Goal: Manage account settings

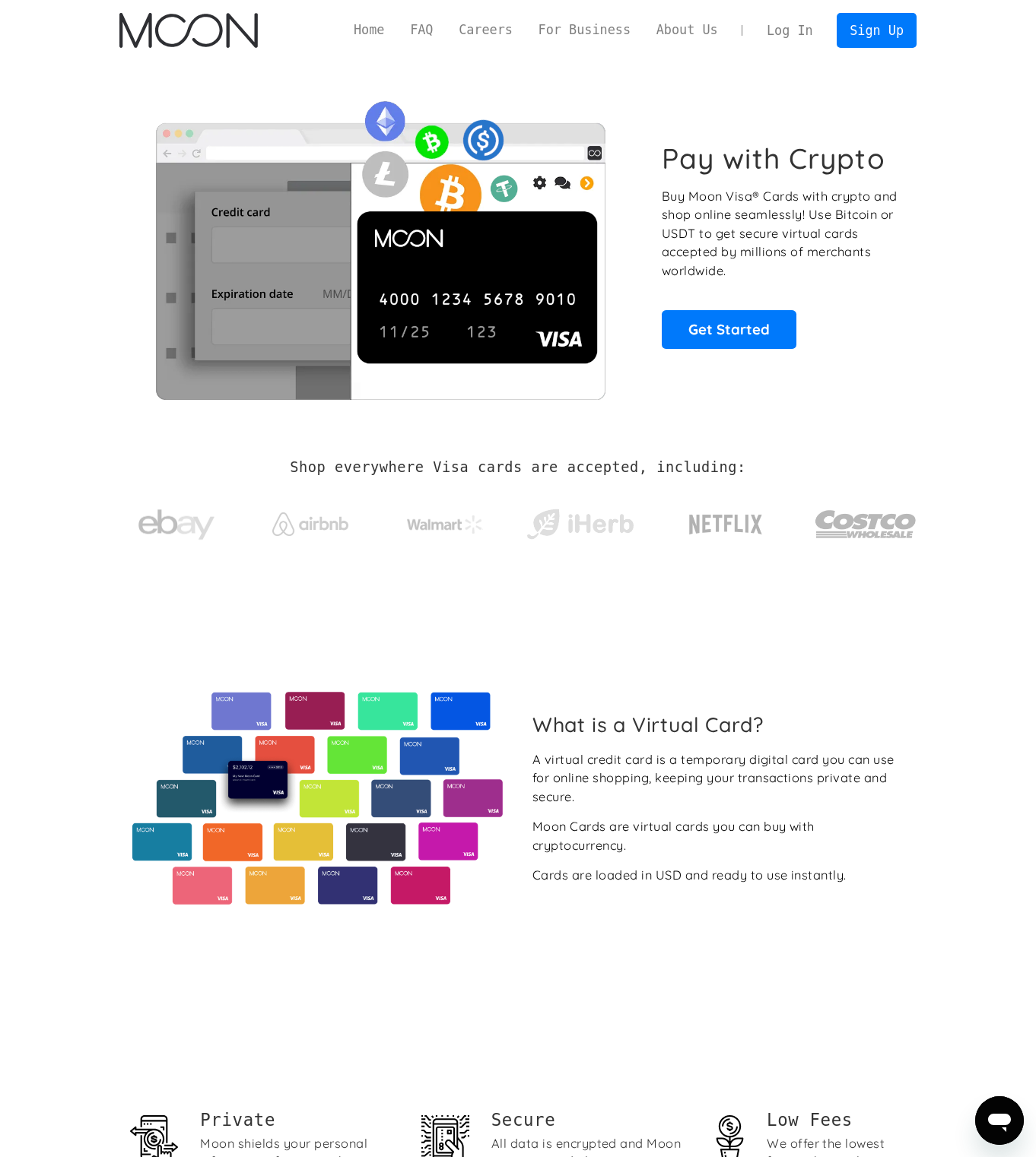
click at [803, 29] on link "Log In" at bounding box center [790, 31] width 71 height 34
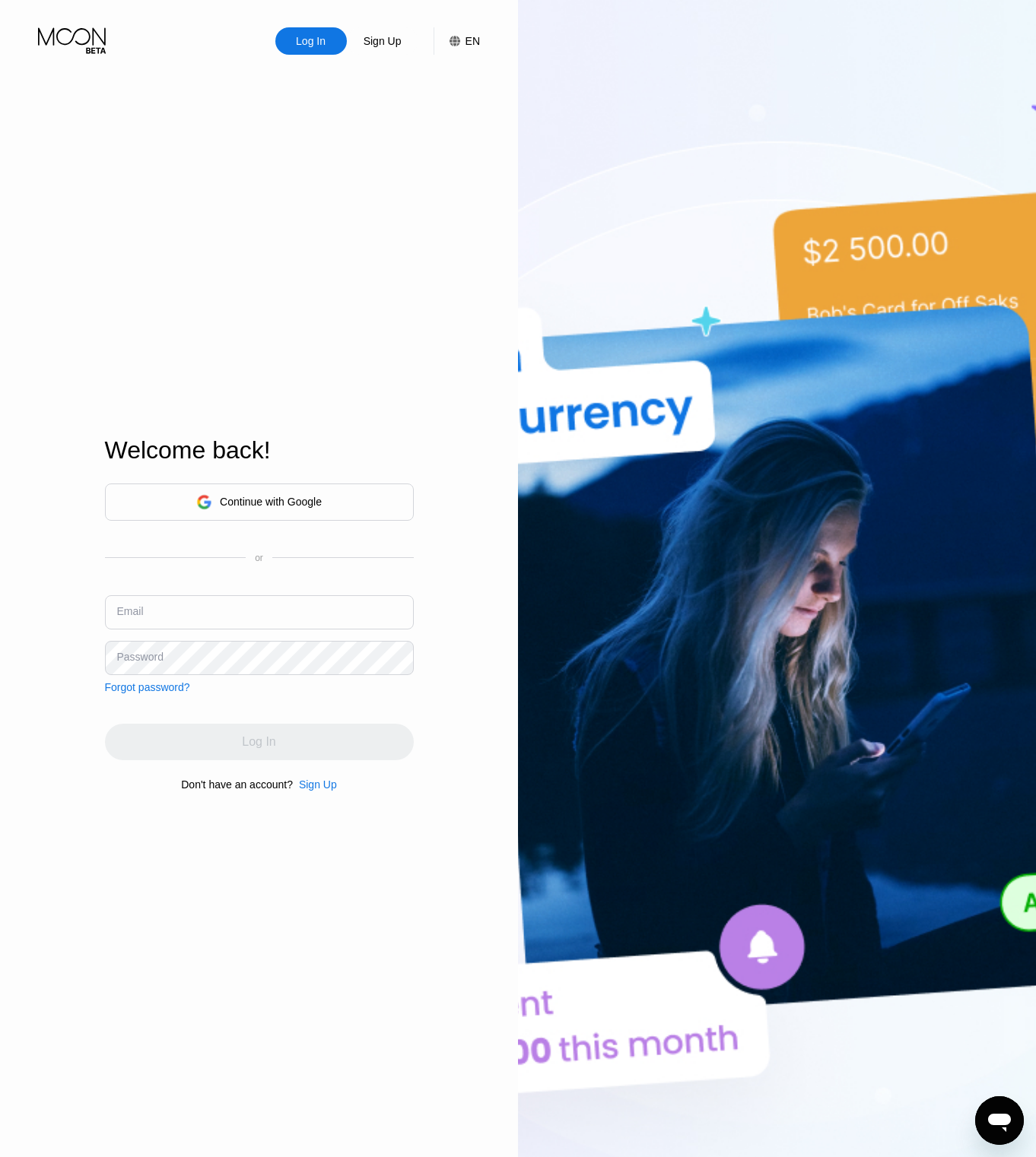
click at [237, 576] on div "Continue with Google or Email Password Forgot password?" at bounding box center [259, 588] width 308 height 210
click at [242, 599] on input "text" at bounding box center [259, 613] width 308 height 34
type input "[PERSON_NAME][EMAIL_ADDRESS][DOMAIN_NAME]"
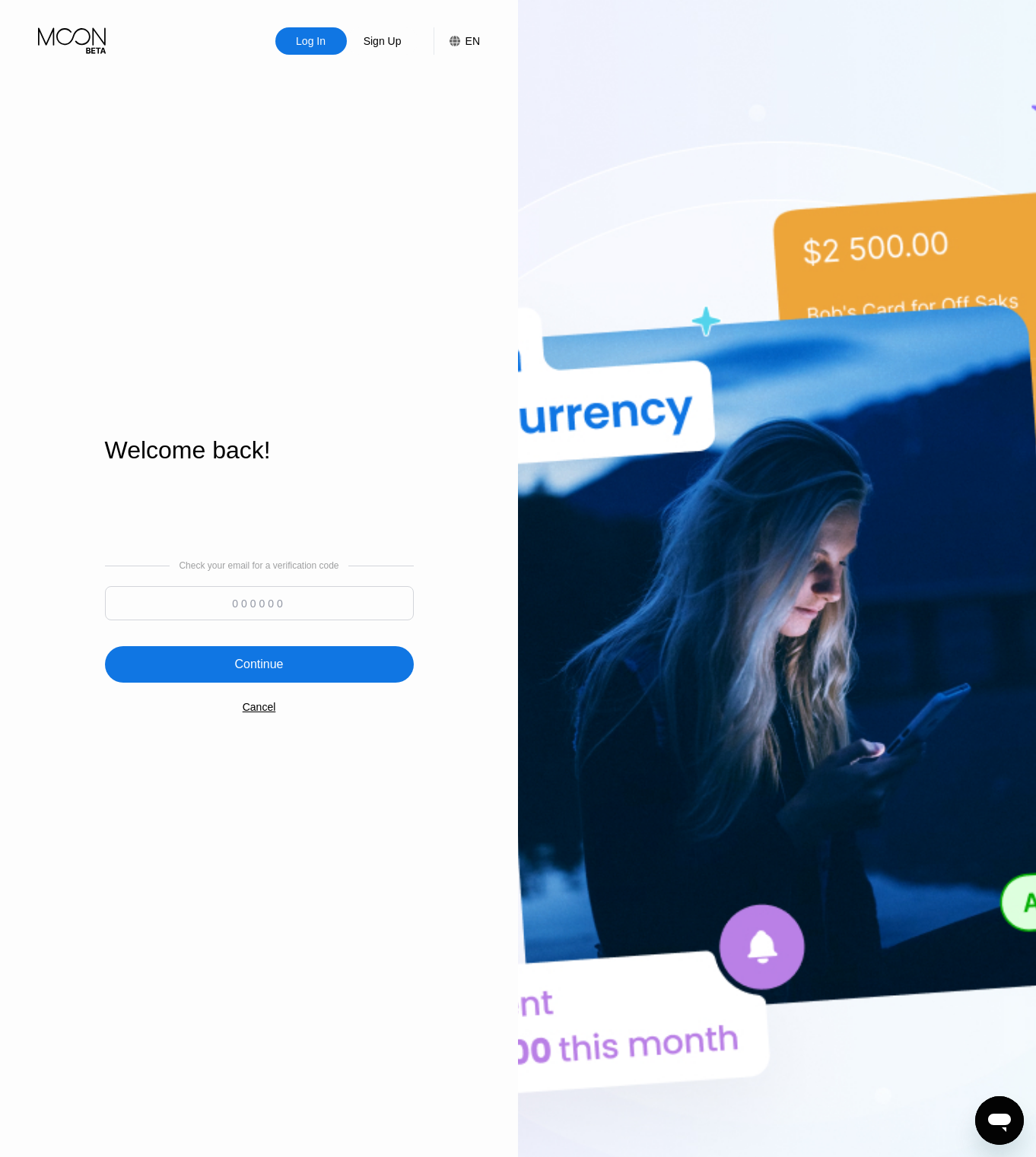
drag, startPoint x: 245, startPoint y: 624, endPoint x: 233, endPoint y: 603, distance: 24.2
click at [245, 623] on div at bounding box center [259, 607] width 308 height 41
paste input "683948"
click at [233, 603] on input at bounding box center [259, 603] width 308 height 34
type input "683948"
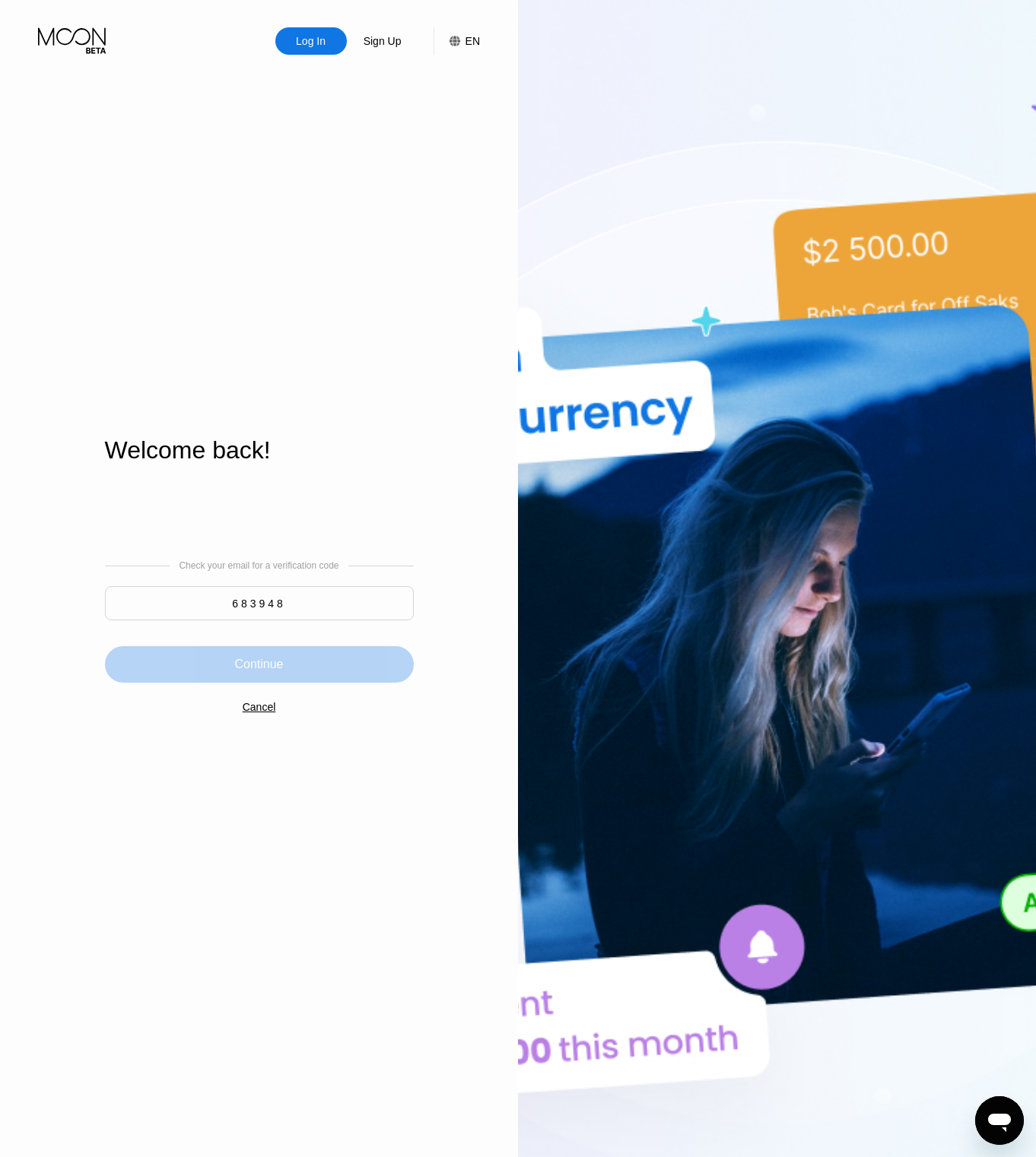
click at [263, 672] on div "Continue" at bounding box center [259, 664] width 49 height 15
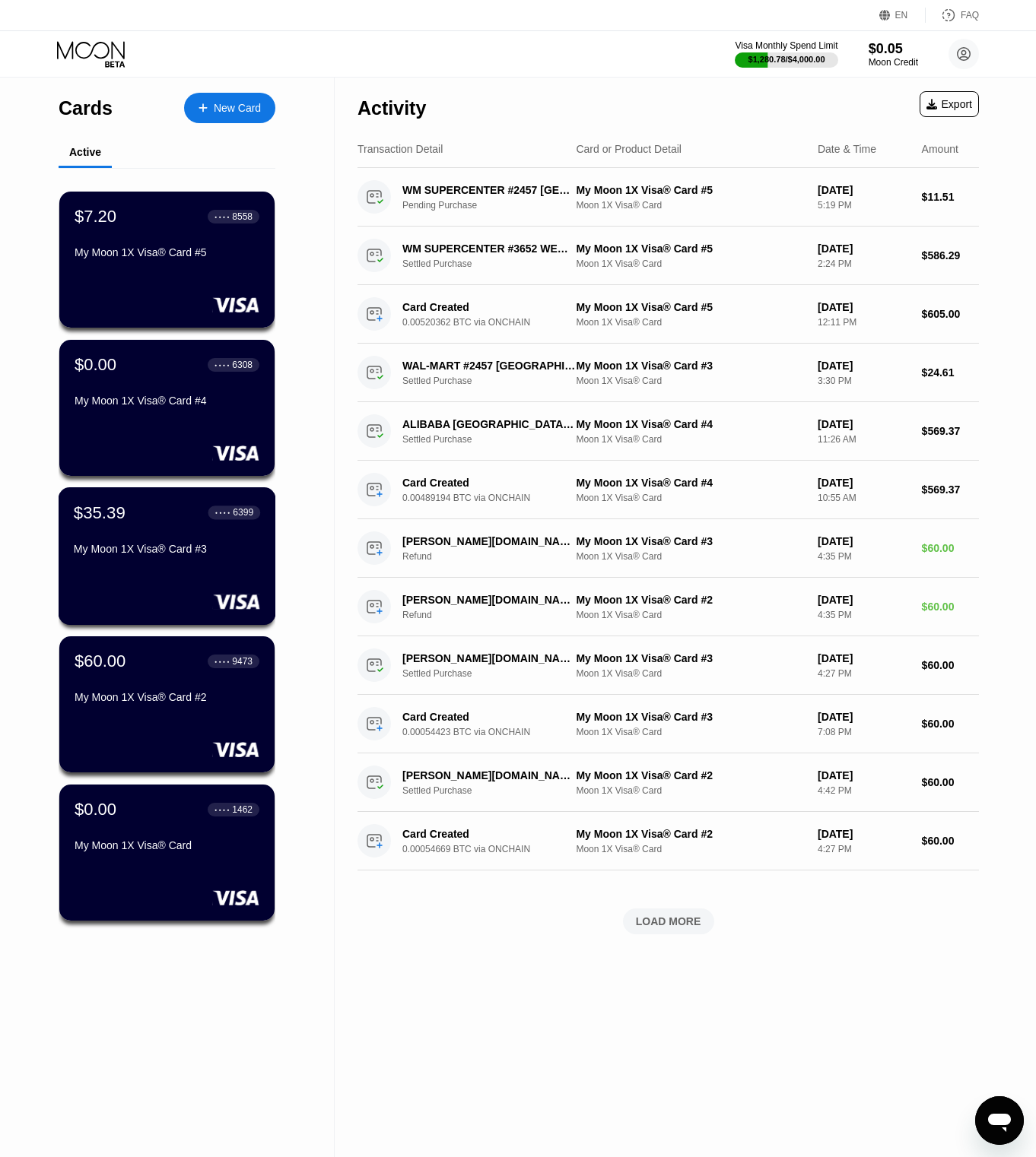
click at [220, 562] on div "$35.39 ● ● ● ● 6399 My Moon 1X Visa® Card #3" at bounding box center [166, 556] width 217 height 137
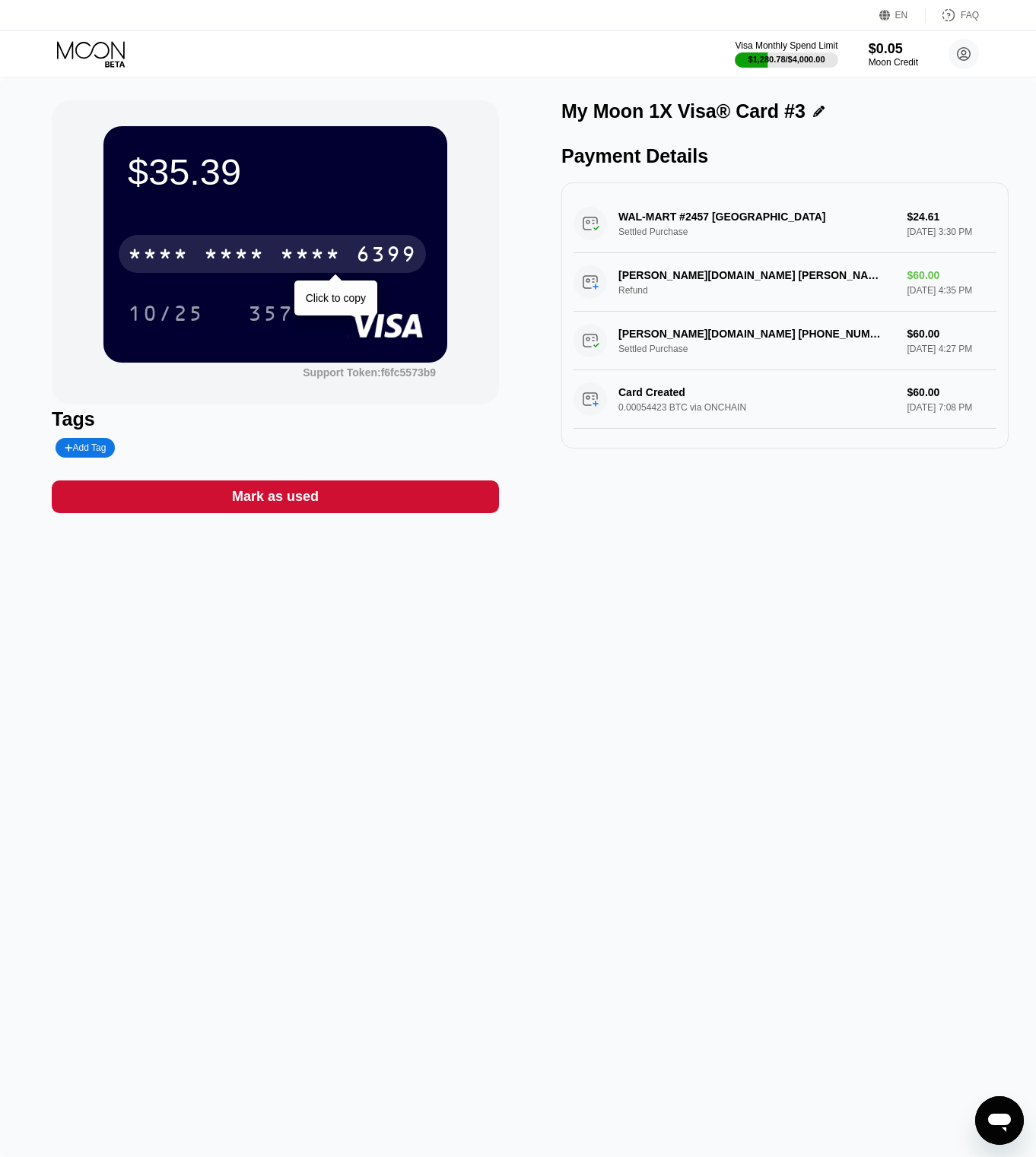
click at [233, 258] on div "* * * *" at bounding box center [234, 257] width 61 height 24
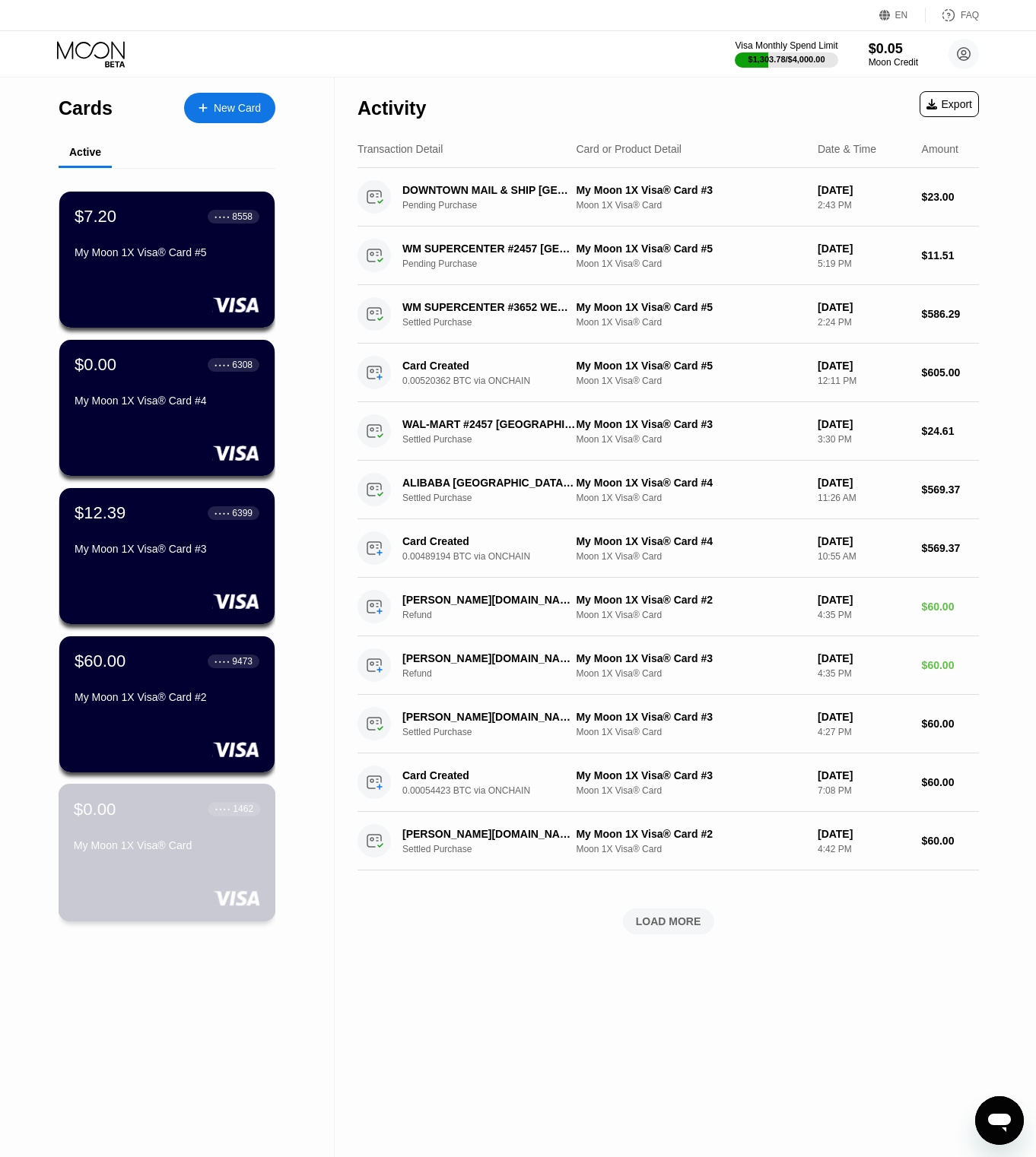
click at [134, 820] on div "$0.00 ● ● ● ● 1462 My Moon 1X Visa® Card" at bounding box center [166, 828] width 186 height 58
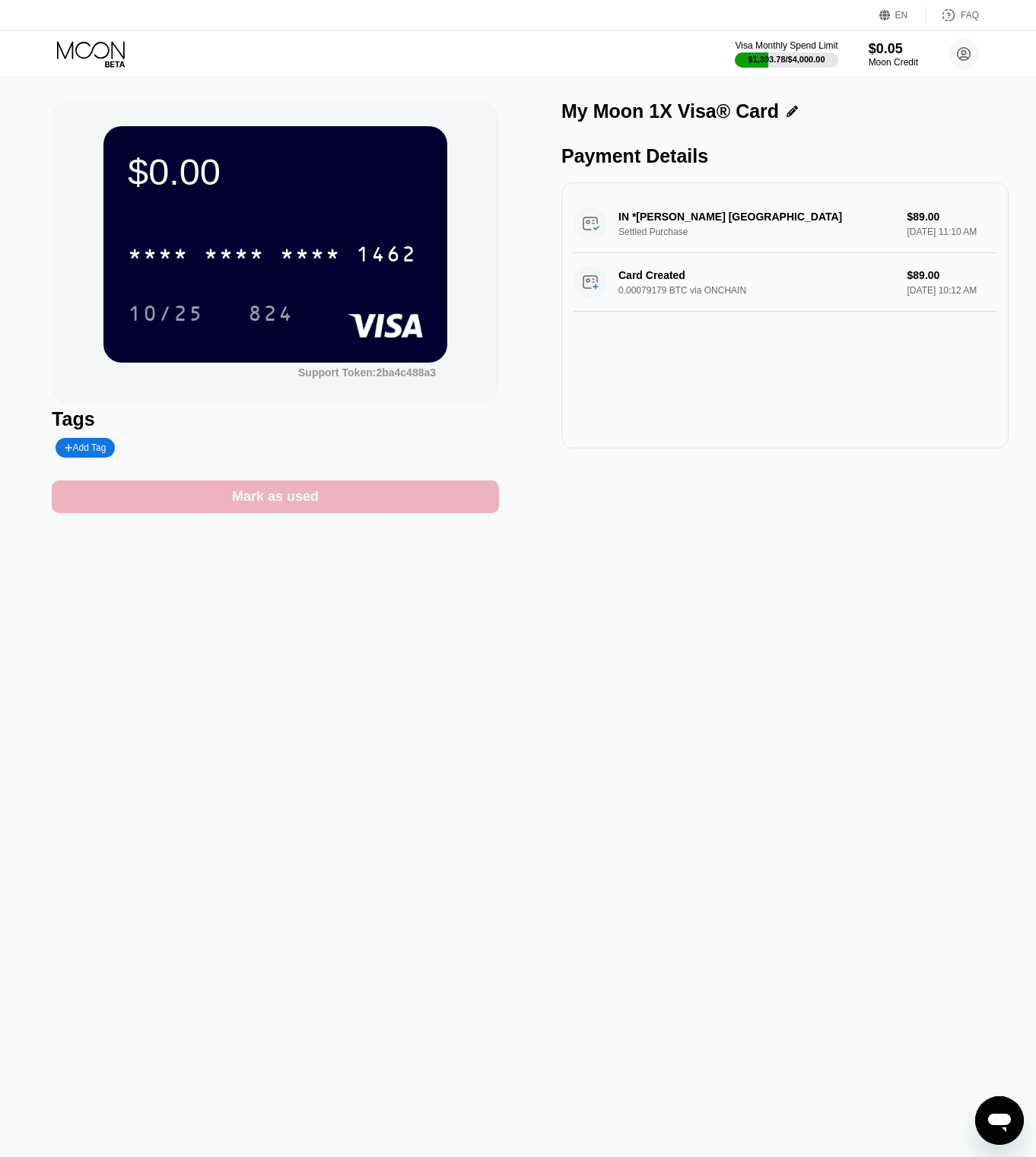
click at [230, 508] on div "Mark as used" at bounding box center [275, 496] width 447 height 33
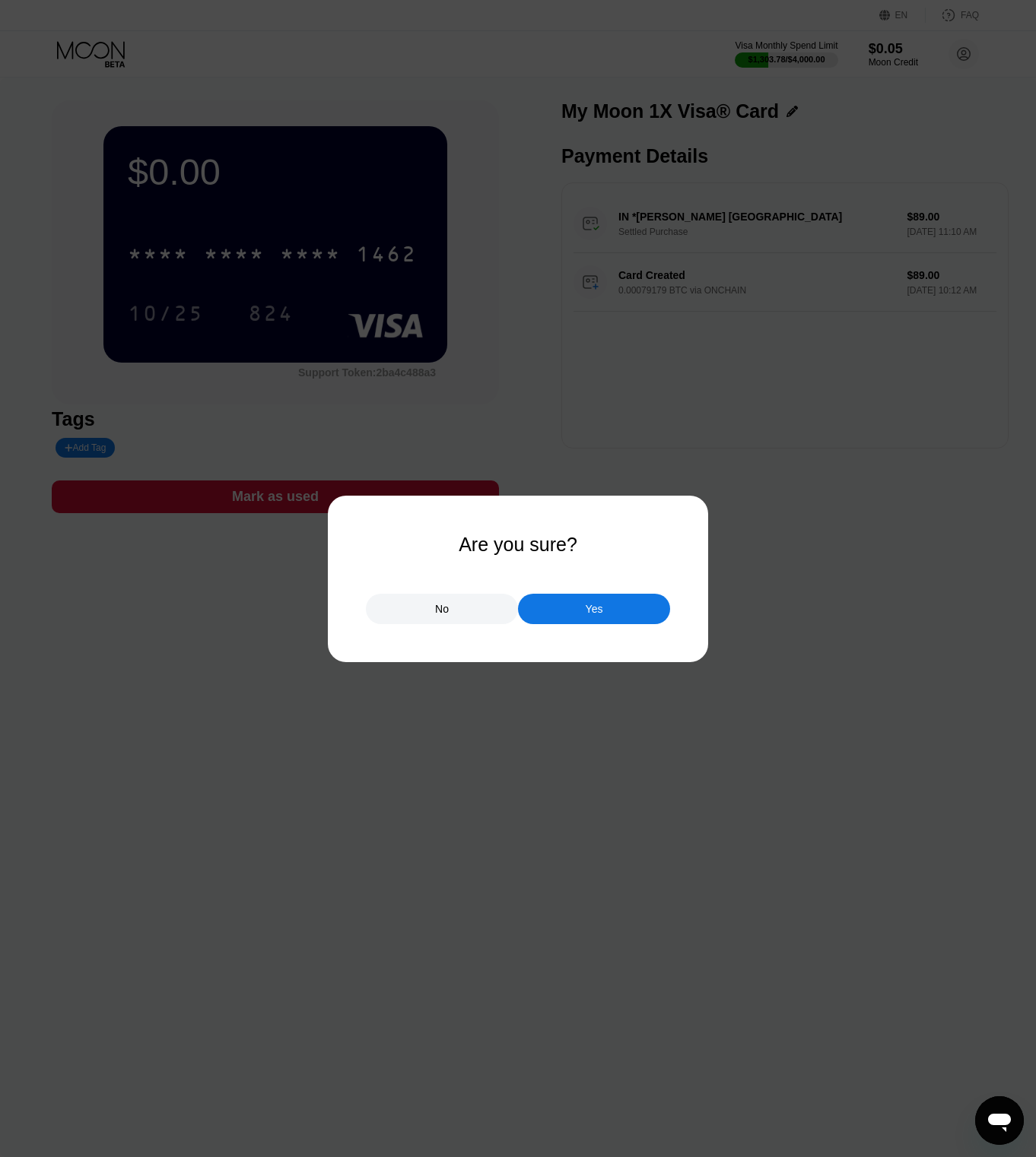
click at [621, 603] on div "Yes" at bounding box center [594, 609] width 152 height 30
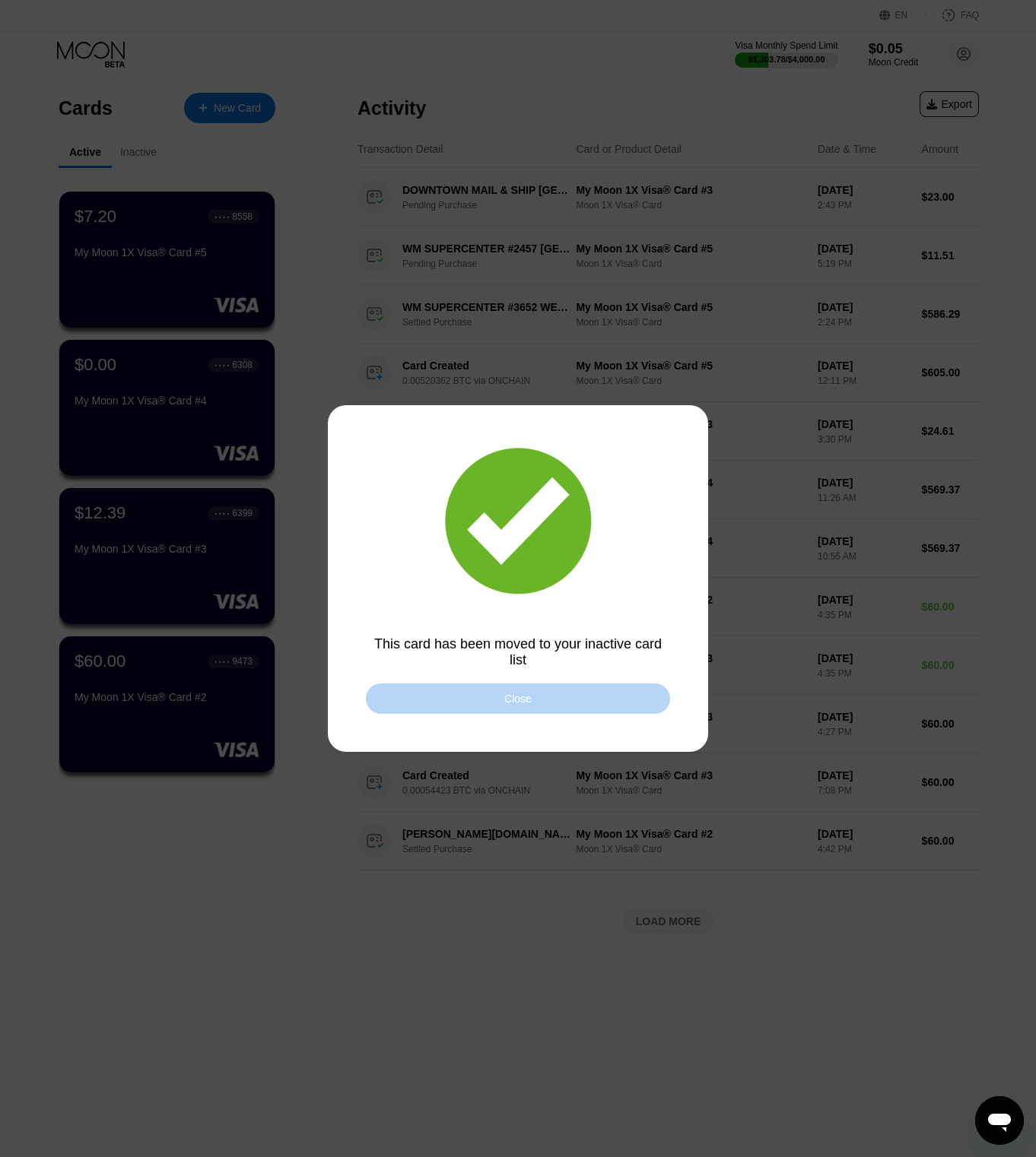
click at [408, 685] on div "Close" at bounding box center [518, 698] width 305 height 30
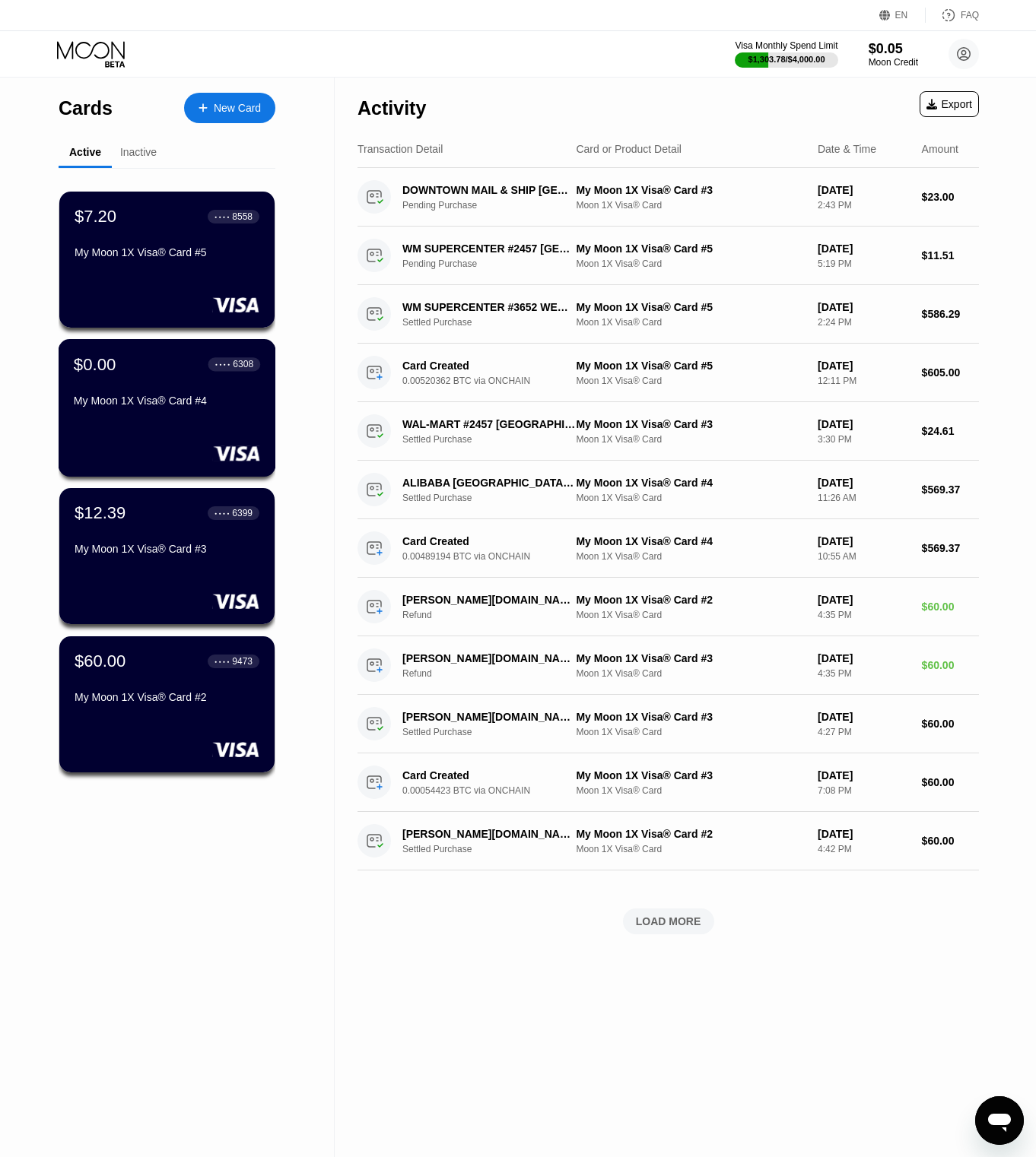
click at [109, 403] on div "My Moon 1X Visa® Card #4" at bounding box center [166, 400] width 186 height 12
click at [683, 937] on div "Activity Export Transaction Detail Card or Product Detail Date & Time Amount DO…" at bounding box center [667, 516] width 621 height 876
click at [683, 933] on div "LOAD MORE" at bounding box center [668, 922] width 91 height 26
